Goal: Find specific page/section: Find specific page/section

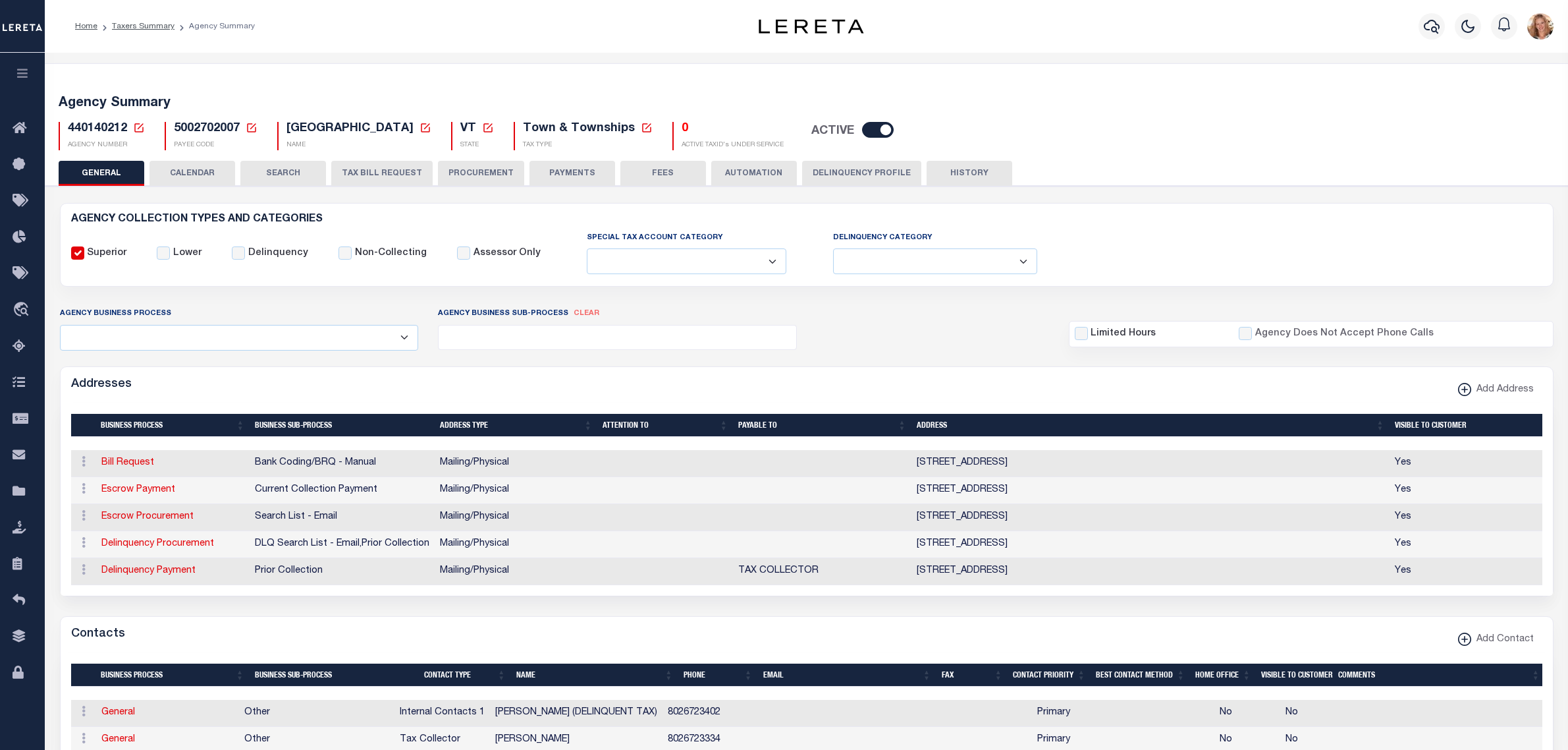
select select
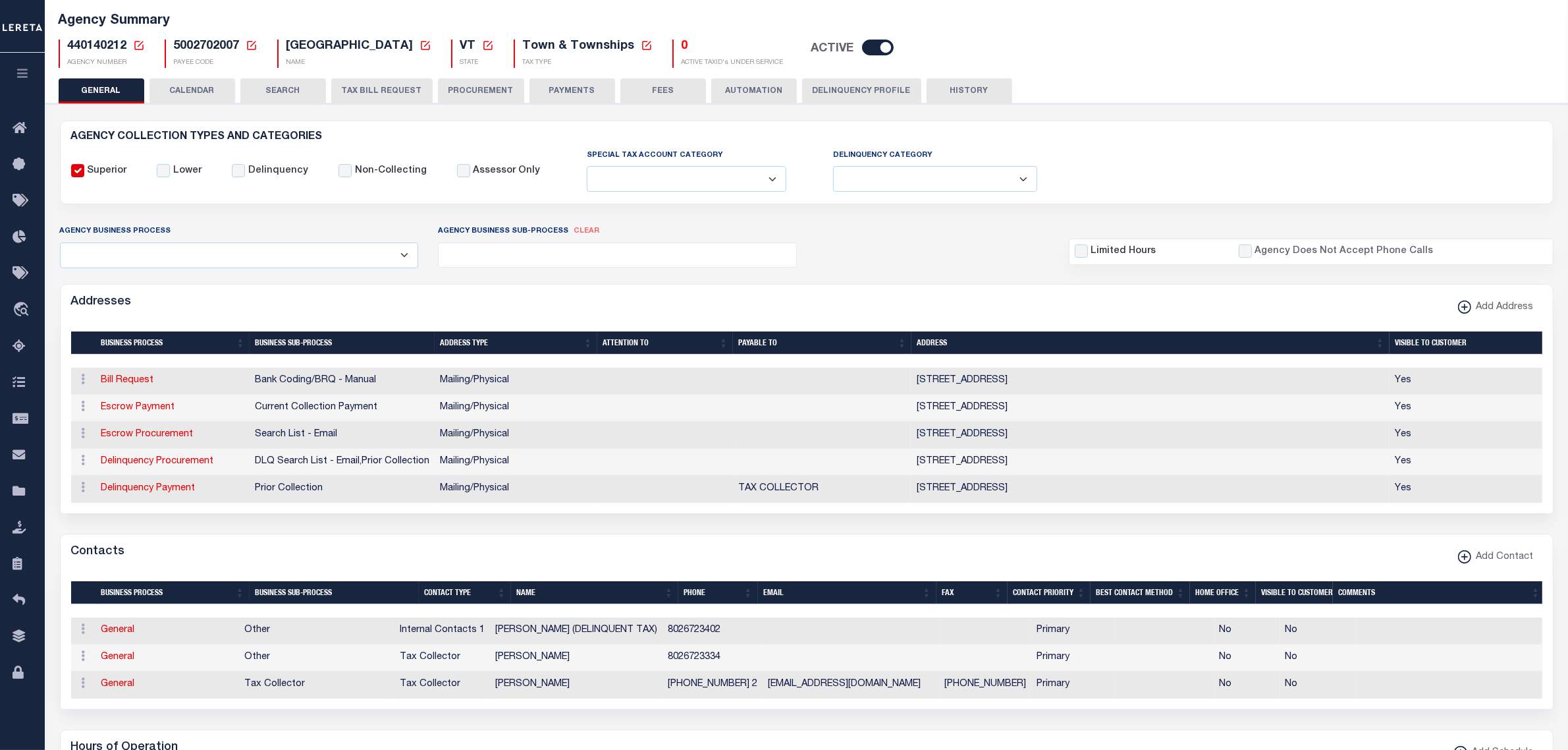
scroll to position [82, 0]
click at [16, 309] on icon "travel_explore" at bounding box center [23, 310] width 21 height 17
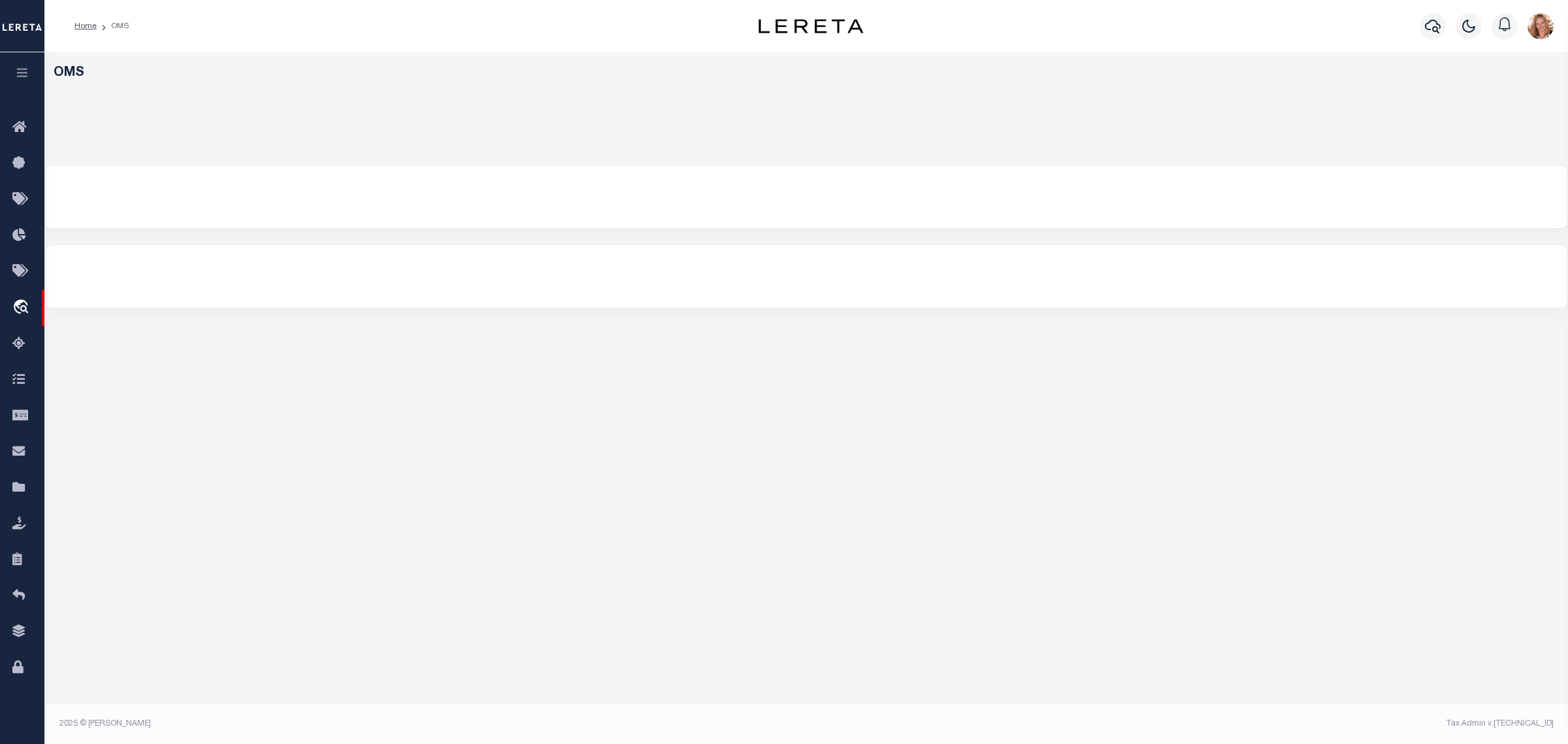
select select "200"
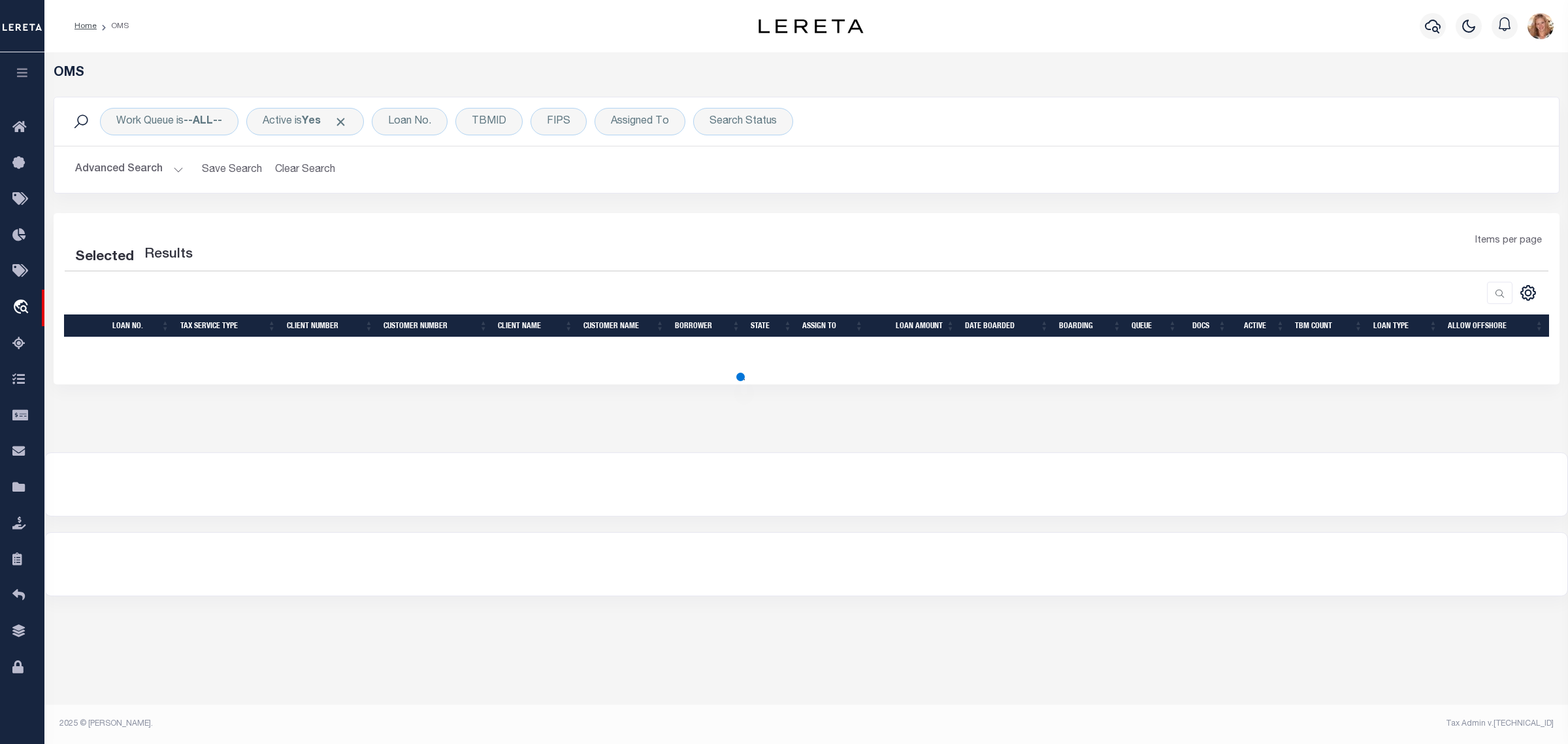
select select "200"
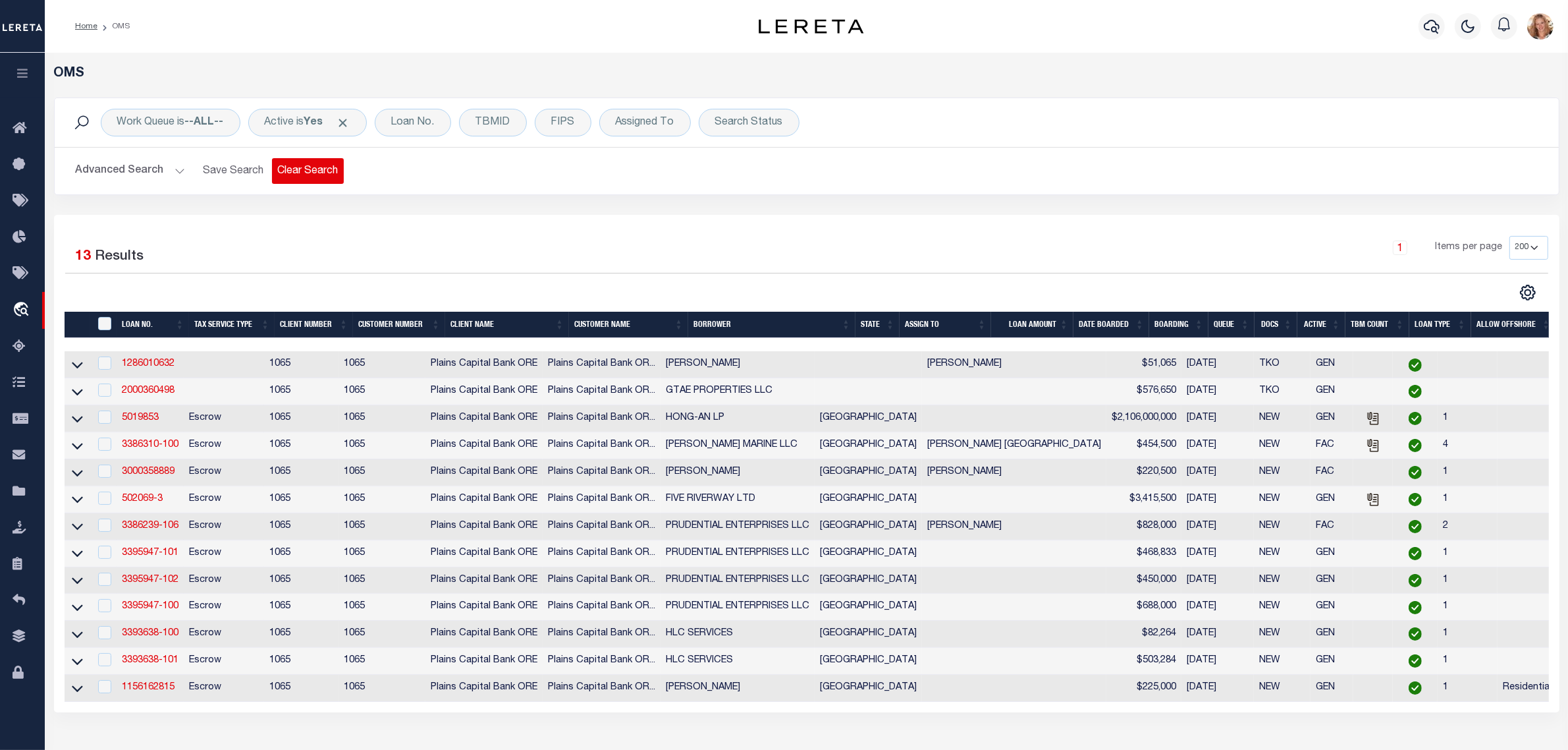
click at [313, 162] on button "Clear Search" at bounding box center [307, 171] width 72 height 26
click at [426, 117] on div "Loan No." at bounding box center [413, 123] width 76 height 28
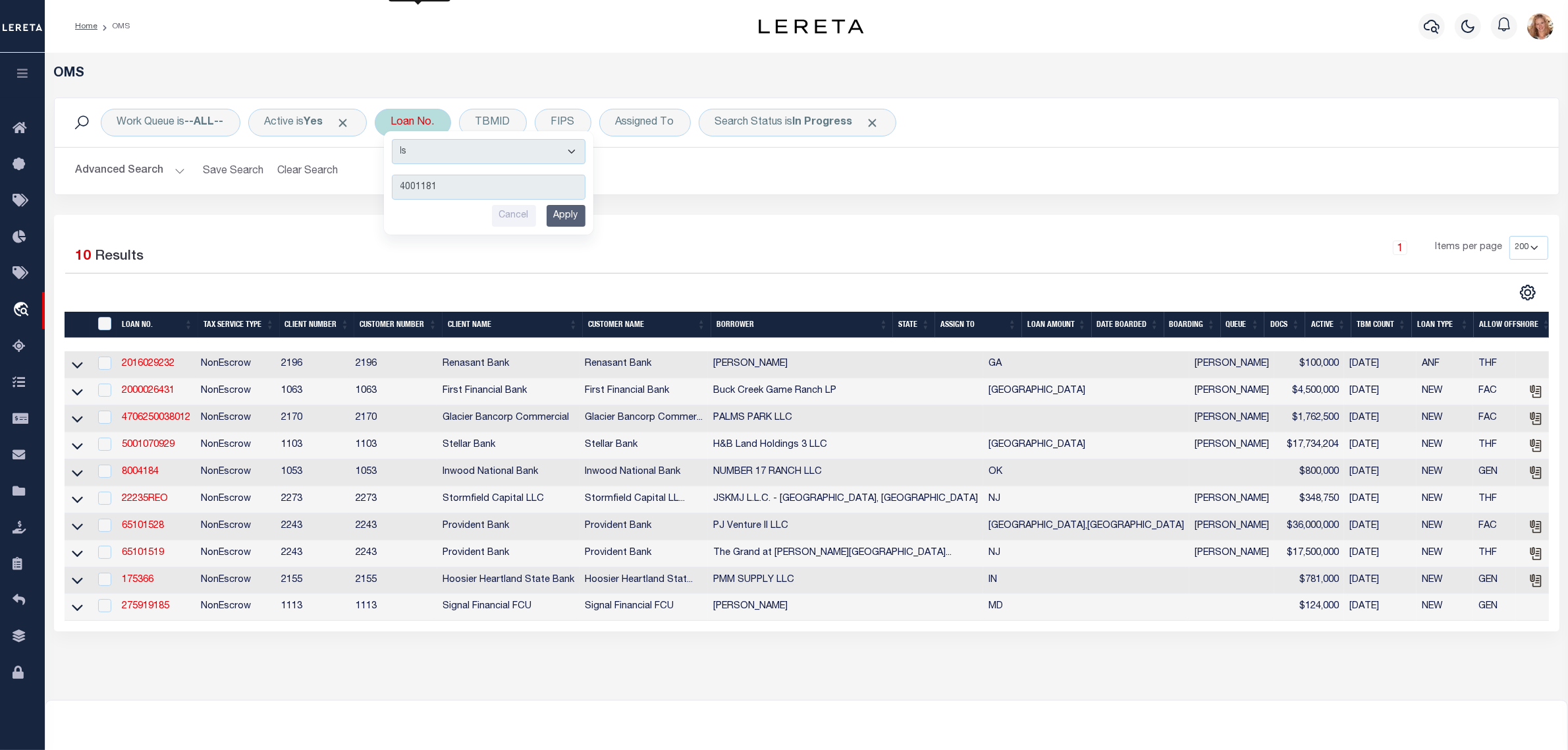
type input "40011811"
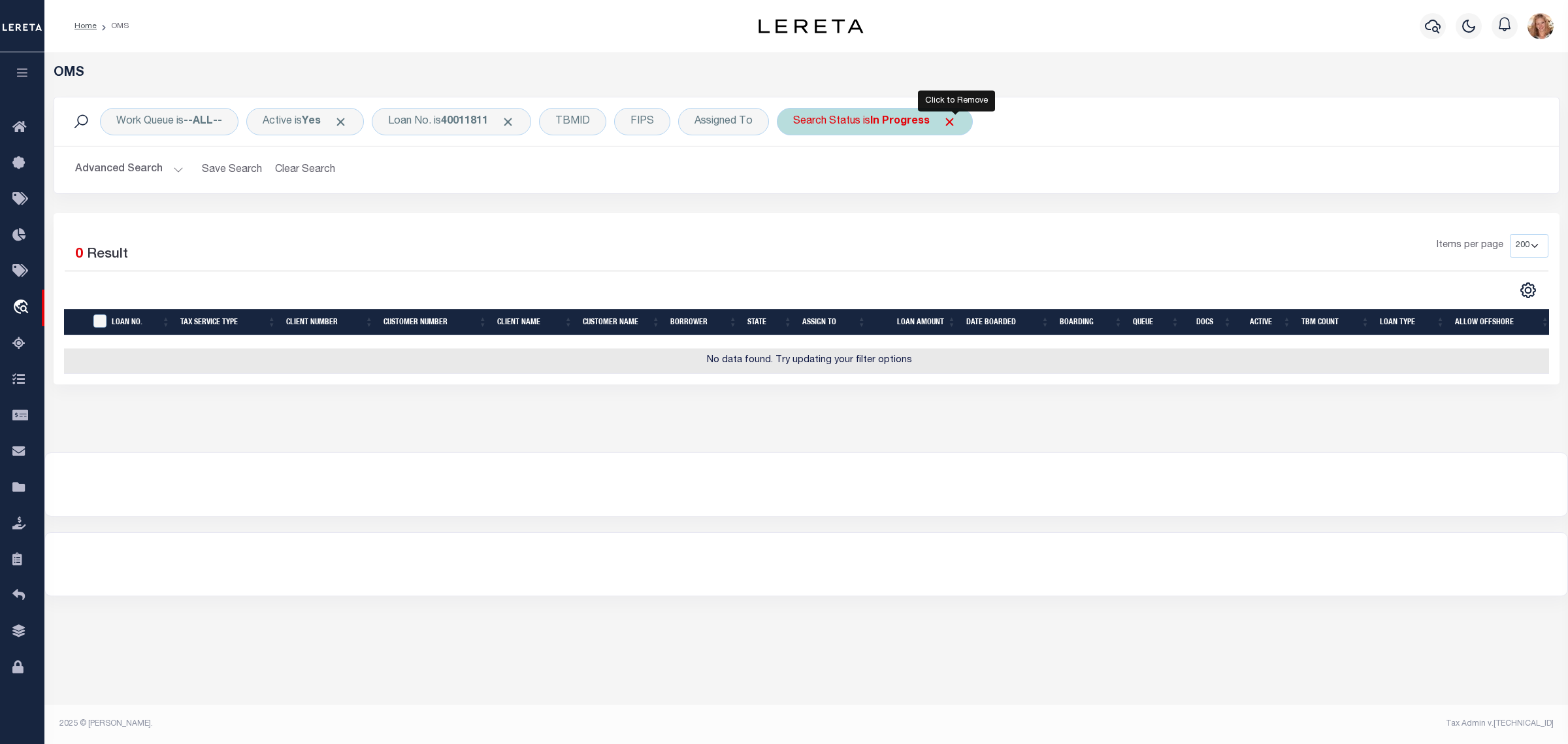
click at [954, 116] on span "Click to Remove" at bounding box center [949, 122] width 14 height 14
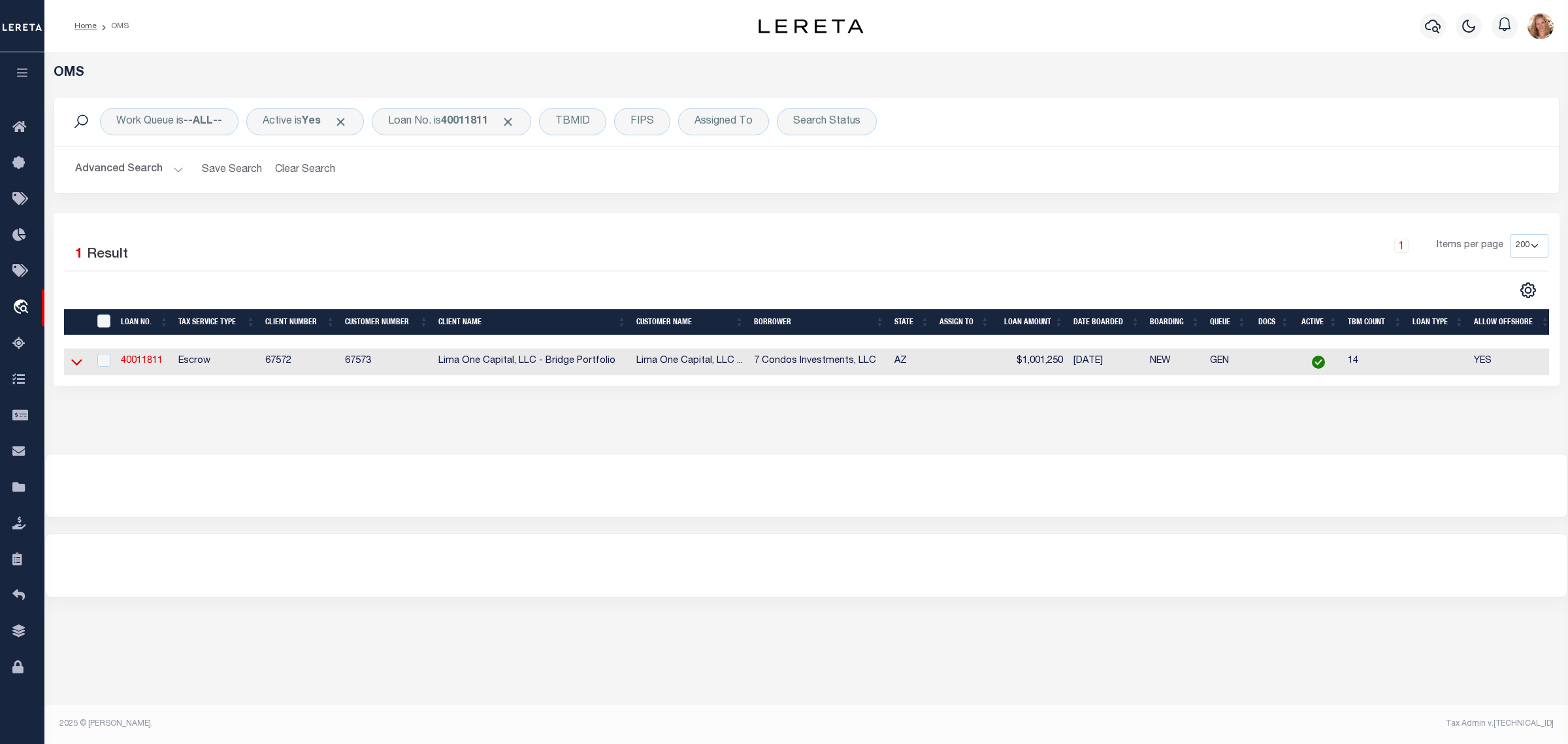
click at [71, 366] on icon at bounding box center [77, 361] width 11 height 14
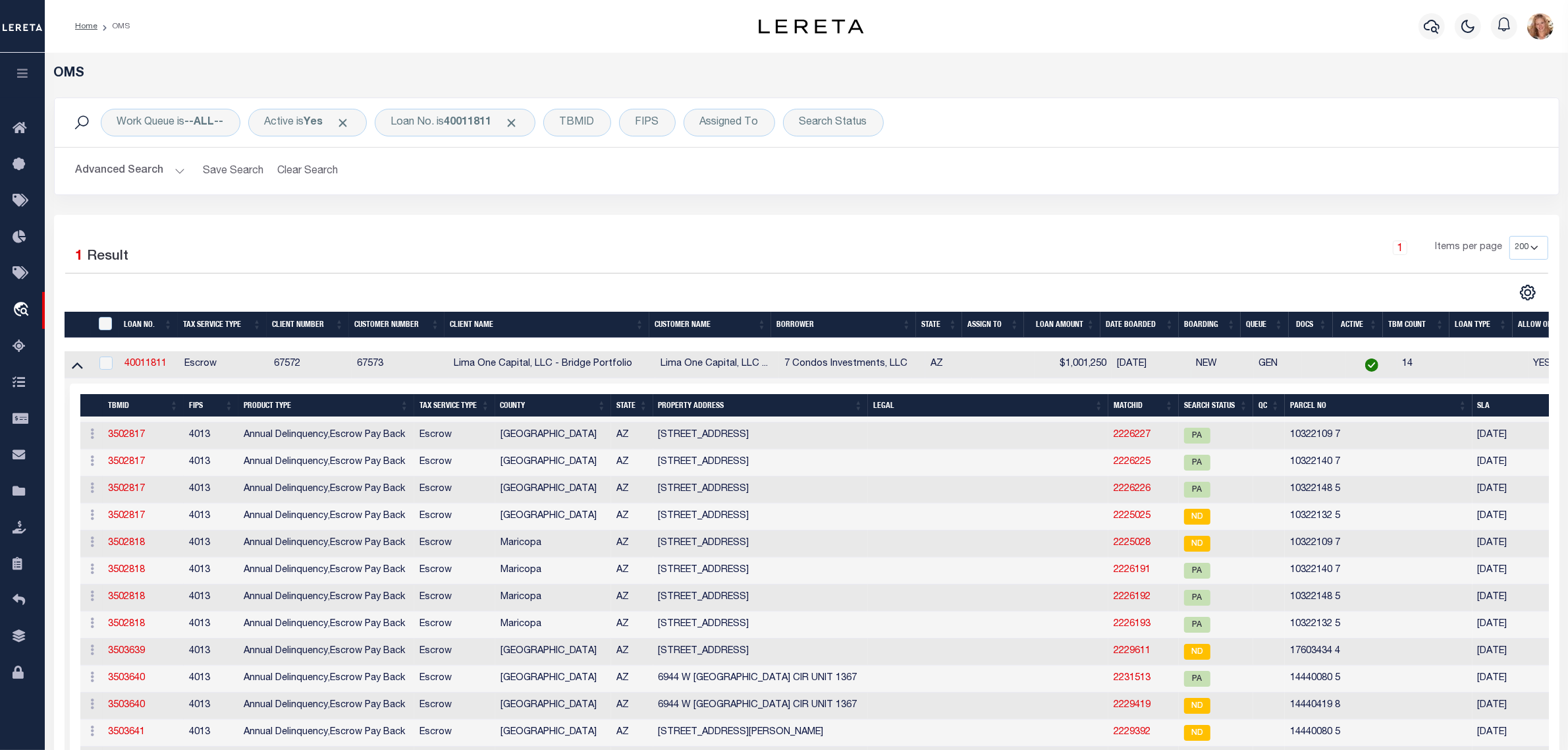
scroll to position [241, 0]
